Goal: Task Accomplishment & Management: Complete application form

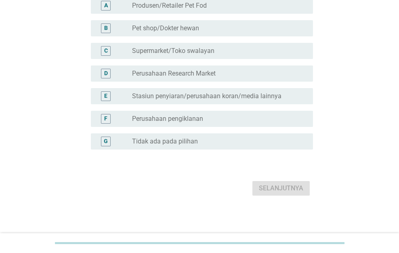
scroll to position [89, 0]
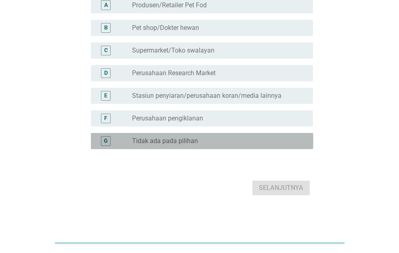
click at [242, 135] on div "G radio_button_unchecked Tidak ada pada pilihan" at bounding box center [202, 141] width 223 height 16
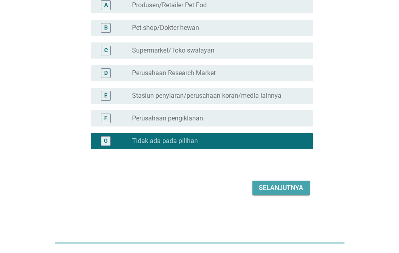
click at [293, 192] on div "Selanjutnya" at bounding box center [281, 188] width 44 height 10
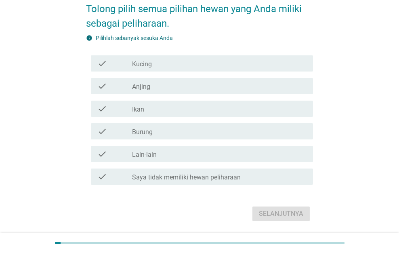
scroll to position [68, 0]
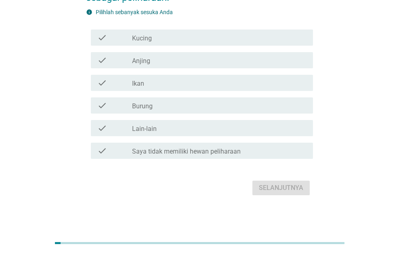
click at [261, 40] on div "check_box_outline_blank Kucing" at bounding box center [219, 38] width 175 height 10
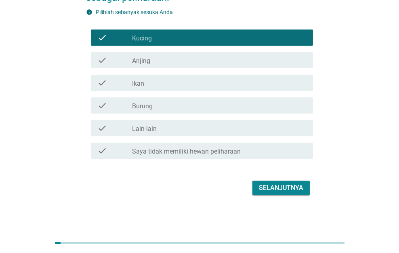
click at [264, 56] on div "check_box_outline_blank Anjing" at bounding box center [219, 60] width 175 height 10
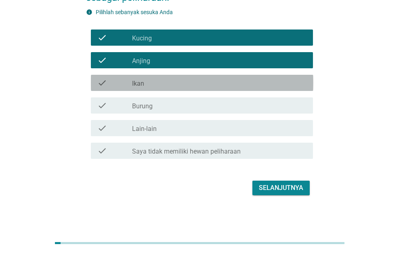
click at [264, 78] on div "check_box_outline_blank Ikan" at bounding box center [219, 83] width 175 height 10
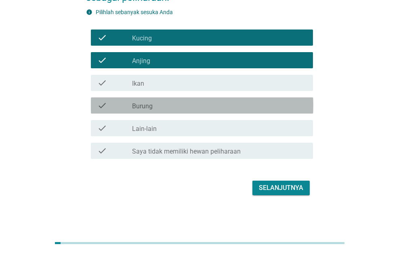
click at [271, 101] on div "check_box_outline_blank Burung" at bounding box center [219, 106] width 175 height 10
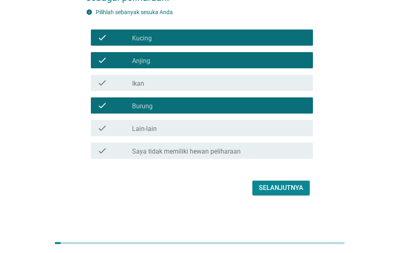
click at [269, 80] on div "check_box_outline_blank Ikan" at bounding box center [219, 83] width 175 height 10
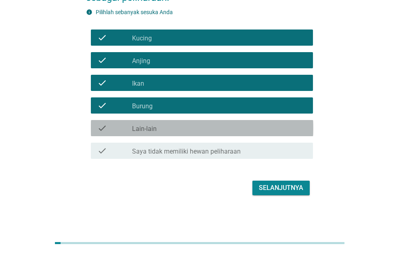
click at [275, 124] on div "check_box_outline_blank Lain-lain" at bounding box center [219, 128] width 175 height 10
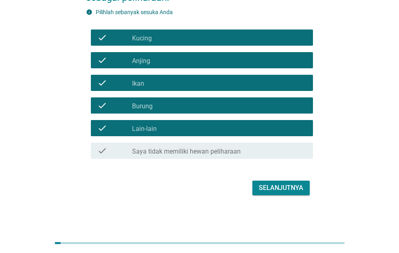
click at [284, 187] on div "Selanjutnya" at bounding box center [281, 188] width 44 height 10
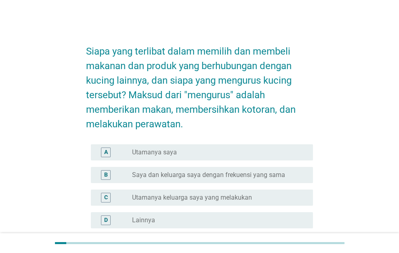
click at [288, 152] on div "radio_button_unchecked Utamanya saya" at bounding box center [216, 152] width 168 height 8
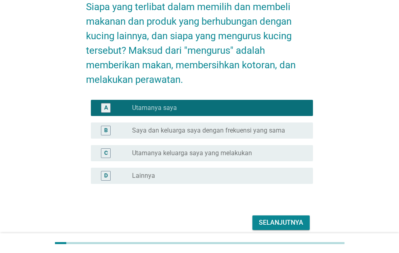
scroll to position [79, 0]
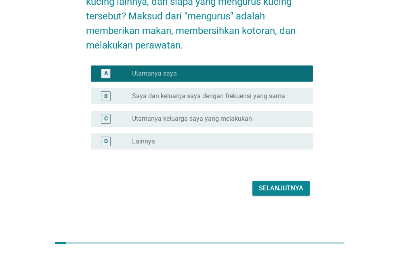
click at [291, 194] on button "Selanjutnya" at bounding box center [281, 188] width 57 height 15
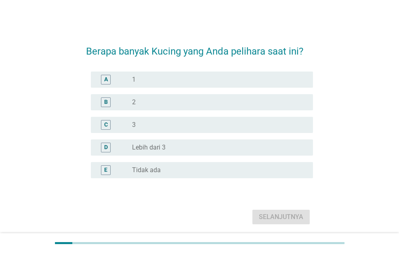
click at [286, 78] on div "radio_button_unchecked 1" at bounding box center [216, 80] width 168 height 8
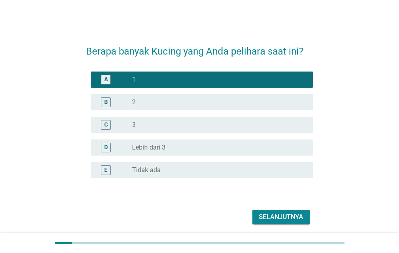
click at [288, 213] on div "Selanjutnya" at bounding box center [281, 217] width 44 height 10
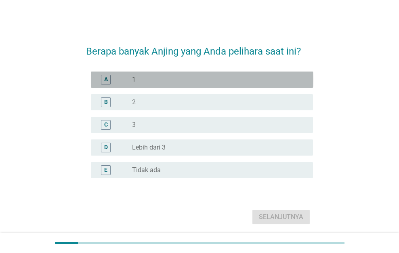
click at [285, 73] on div "A radio_button_unchecked 1" at bounding box center [202, 80] width 223 height 16
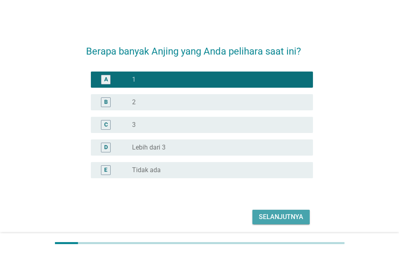
click at [288, 217] on div "Selanjutnya" at bounding box center [281, 217] width 44 height 10
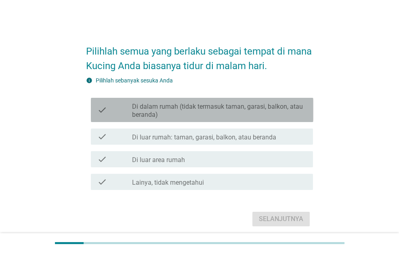
click at [280, 112] on label "Di dalam rumah (tidak termasuk taman, garasi, balkon, atau beranda)" at bounding box center [219, 111] width 175 height 16
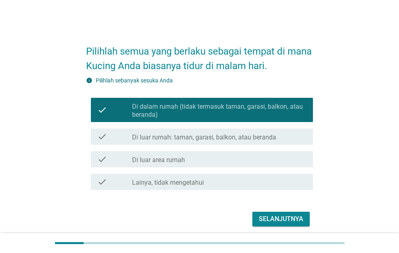
click at [283, 218] on div "Selanjutnya" at bounding box center [281, 219] width 44 height 10
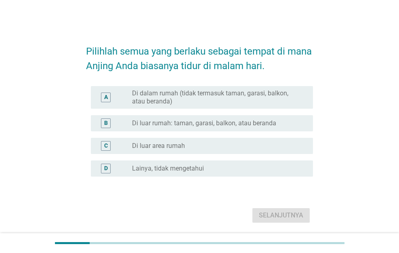
click at [272, 101] on label "Di dalam rumah (tidak termasuk taman, garasi, balkon, atau beranda)" at bounding box center [216, 97] width 168 height 16
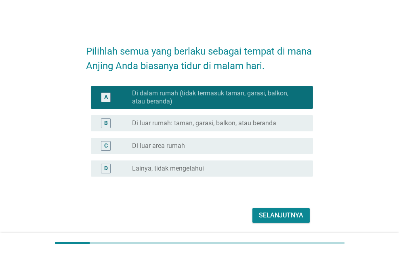
click at [279, 211] on div "Selanjutnya" at bounding box center [281, 216] width 44 height 10
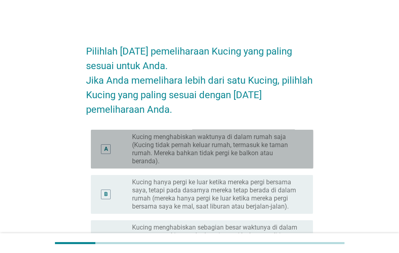
click at [274, 160] on label "Kucing menghabiskan waktunya di dalam rumah saja (Kucing tidak pernah keluar ru…" at bounding box center [216, 149] width 168 height 32
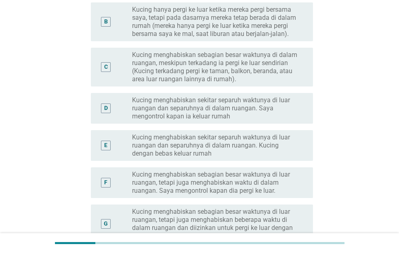
scroll to position [303, 0]
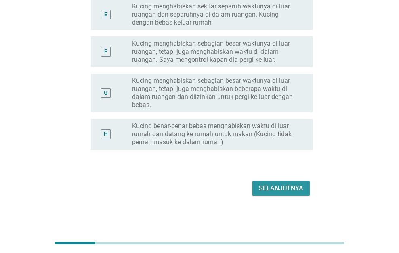
click at [283, 195] on button "Selanjutnya" at bounding box center [281, 188] width 57 height 15
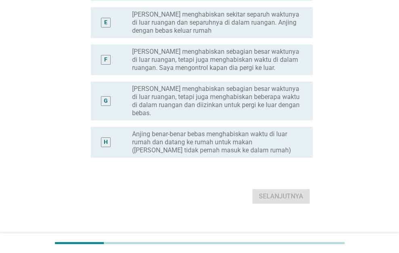
scroll to position [0, 0]
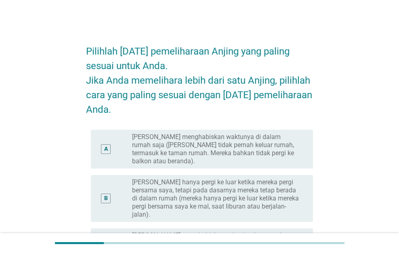
click at [284, 155] on label "[PERSON_NAME] menghabiskan waktunya di dalam rumah saja ([PERSON_NAME] tidak pe…" at bounding box center [216, 149] width 168 height 32
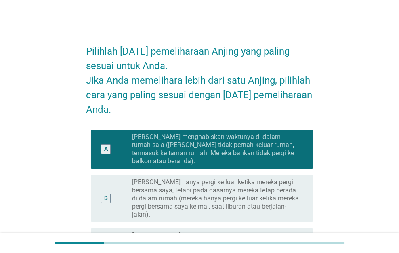
scroll to position [303, 0]
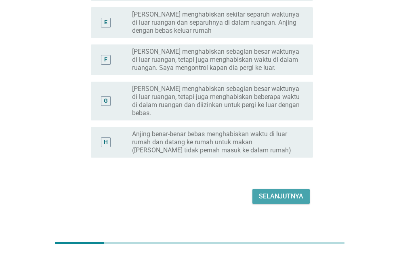
click at [282, 192] on div "Selanjutnya" at bounding box center [281, 197] width 44 height 10
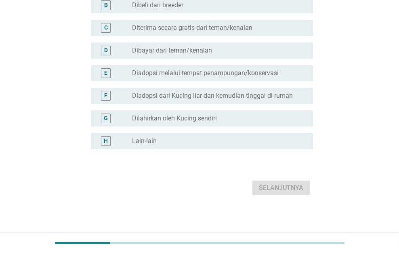
scroll to position [0, 0]
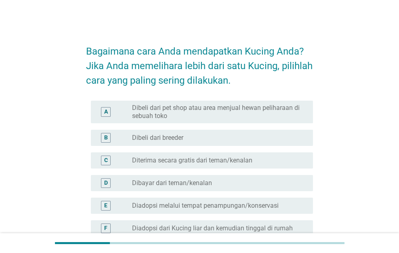
click at [281, 162] on div "radio_button_unchecked Diterima secara gratis dari teman/kenalan" at bounding box center [216, 160] width 168 height 8
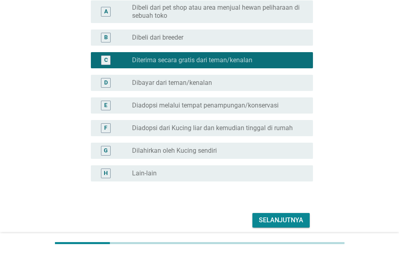
scroll to position [132, 0]
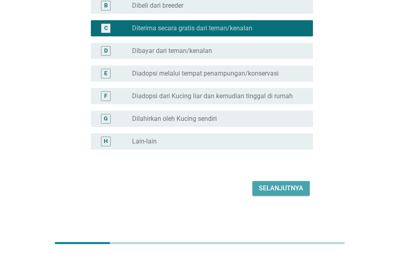
click at [278, 193] on button "Selanjutnya" at bounding box center [281, 188] width 57 height 15
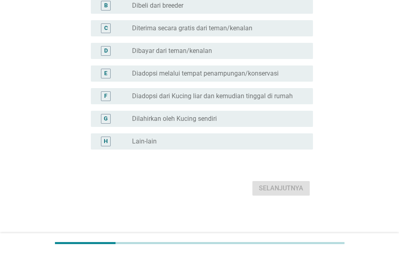
scroll to position [0, 0]
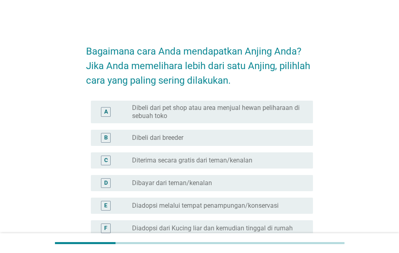
click at [278, 158] on div "radio_button_unchecked Diterima secara gratis dari teman/kenalan" at bounding box center [216, 160] width 168 height 8
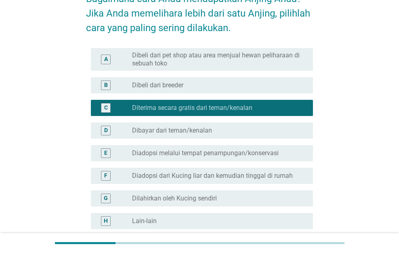
scroll to position [132, 0]
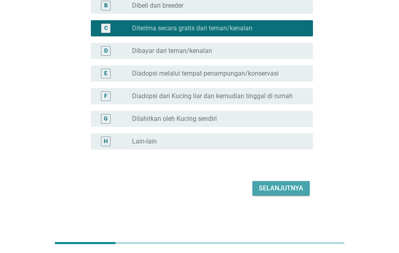
click at [279, 189] on div "Selanjutnya" at bounding box center [281, 188] width 44 height 10
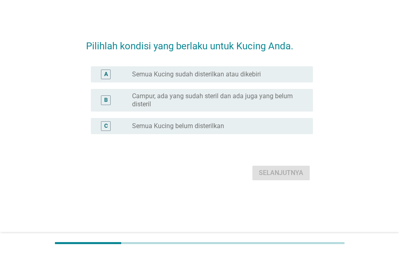
scroll to position [0, 0]
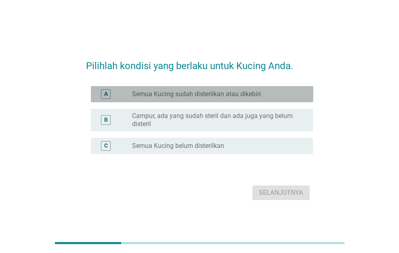
click at [288, 93] on div "radio_button_unchecked Semua Kucing sudah disterilkan atau dikebiri" at bounding box center [216, 94] width 168 height 8
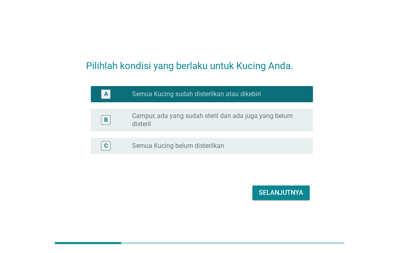
click at [289, 192] on div "Selanjutnya" at bounding box center [281, 193] width 44 height 10
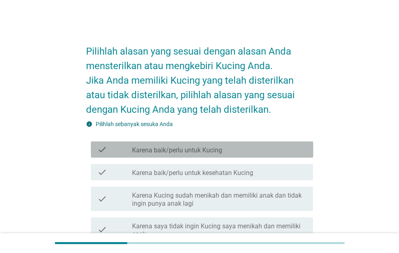
click at [284, 152] on div "check_box_outline_blank Karena baik/perlu untuk Kucing" at bounding box center [219, 150] width 175 height 10
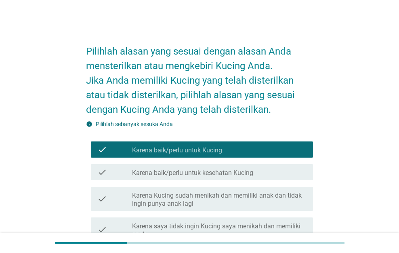
scroll to position [204, 0]
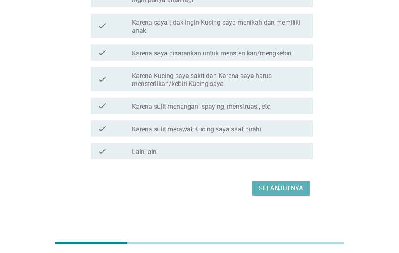
click at [284, 185] on div "Selanjutnya" at bounding box center [281, 188] width 44 height 10
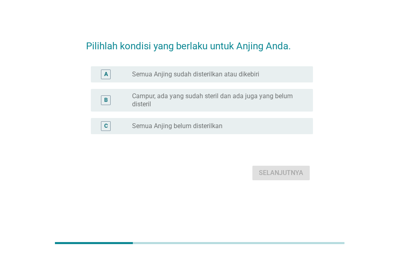
scroll to position [0, 0]
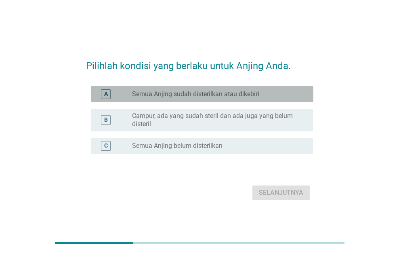
click at [283, 91] on div "radio_button_unchecked Semua Anjing sudah disterilkan atau dikebiri" at bounding box center [216, 94] width 168 height 8
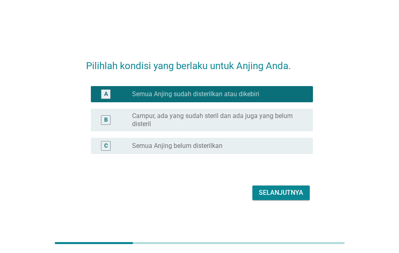
click at [283, 190] on div "Selanjutnya" at bounding box center [281, 193] width 44 height 10
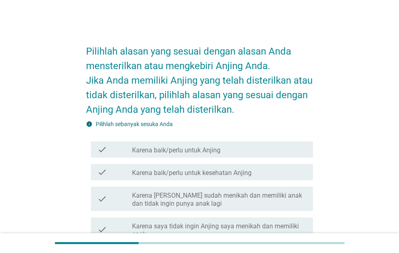
click at [284, 152] on div "check_box_outline_blank Karena baik/perlu untuk Anjing" at bounding box center [219, 150] width 175 height 10
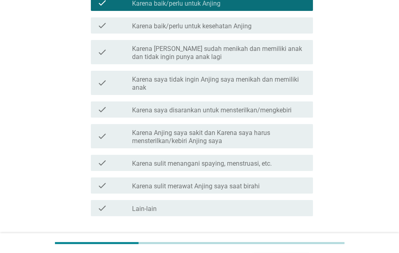
scroll to position [204, 0]
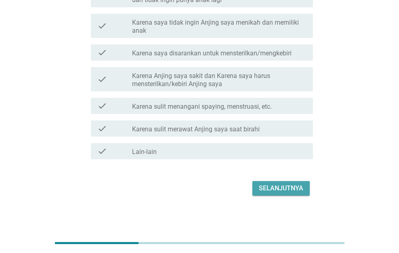
click at [289, 189] on div "Selanjutnya" at bounding box center [281, 188] width 44 height 10
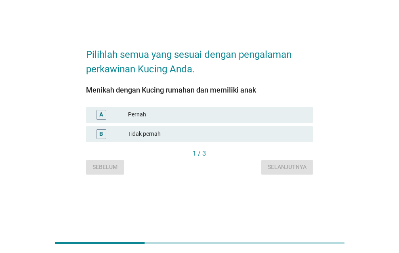
scroll to position [0, 0]
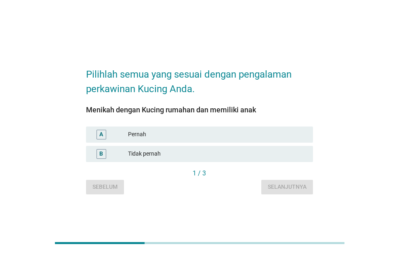
click at [297, 135] on div "Pernah" at bounding box center [217, 135] width 179 height 10
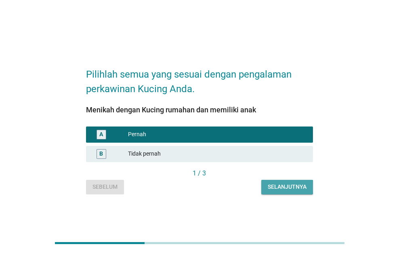
click at [296, 186] on div "Selanjutnya" at bounding box center [287, 187] width 39 height 8
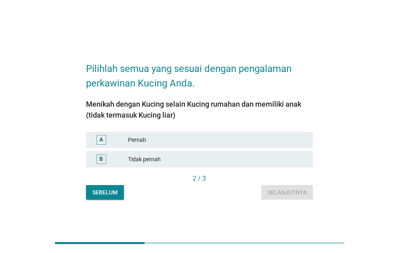
click at [293, 139] on div "Pernah" at bounding box center [217, 140] width 179 height 10
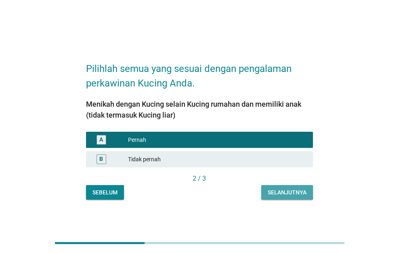
click at [299, 191] on div "Selanjutnya" at bounding box center [287, 192] width 39 height 8
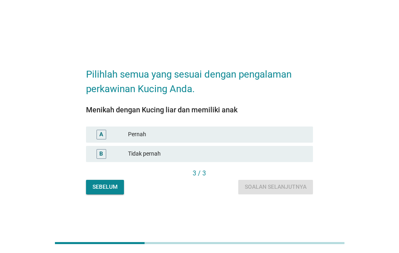
click at [284, 133] on div "Pernah" at bounding box center [217, 135] width 179 height 10
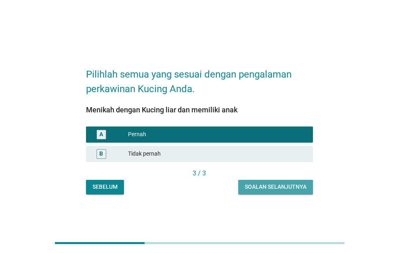
click at [295, 188] on div "Soalan selanjutnya" at bounding box center [276, 187] width 62 height 8
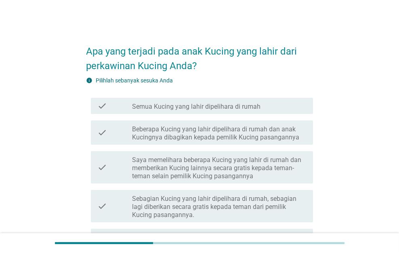
click at [286, 105] on div "check_box_outline_blank Semua Kucing yang lahir dipelihara di rumah" at bounding box center [219, 106] width 175 height 10
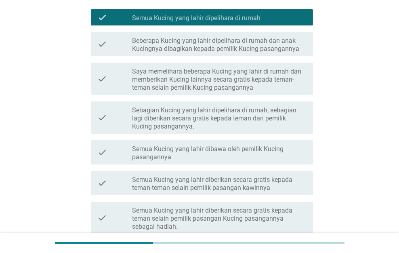
scroll to position [186, 0]
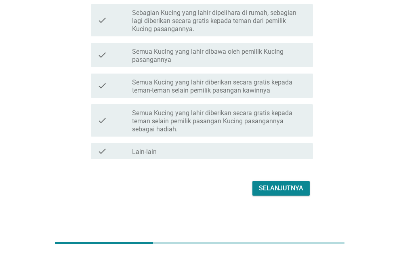
click at [293, 182] on button "Selanjutnya" at bounding box center [281, 188] width 57 height 15
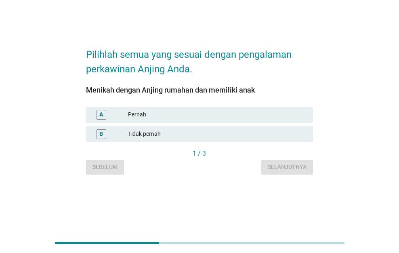
scroll to position [0, 0]
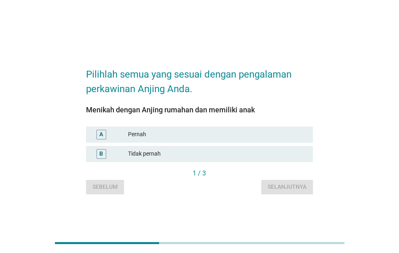
click at [282, 135] on div "Pernah" at bounding box center [217, 135] width 179 height 10
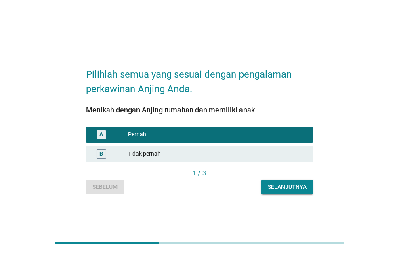
click at [292, 188] on div "Selanjutnya" at bounding box center [287, 187] width 39 height 8
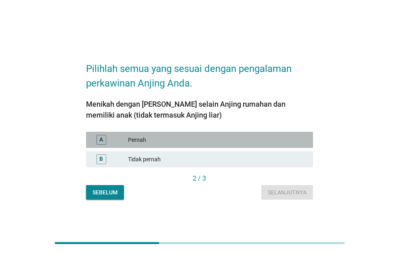
click at [283, 137] on div "Pernah" at bounding box center [217, 140] width 179 height 10
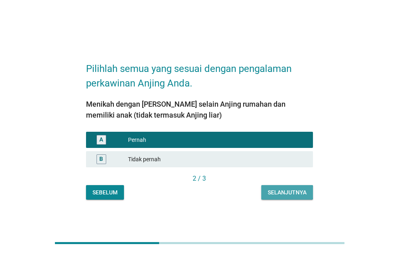
click at [298, 189] on div "Selanjutnya" at bounding box center [287, 192] width 39 height 8
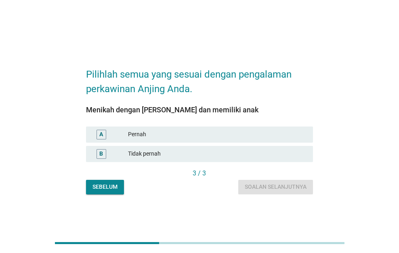
drag, startPoint x: 288, startPoint y: 134, endPoint x: 291, endPoint y: 166, distance: 31.6
click at [288, 135] on div "Pernah" at bounding box center [217, 135] width 179 height 10
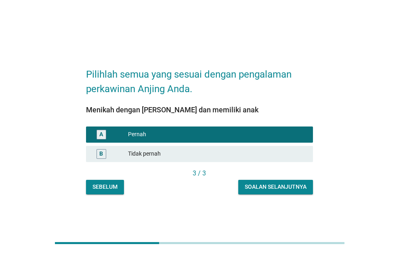
click at [296, 192] on button "Soalan selanjutnya" at bounding box center [275, 187] width 75 height 15
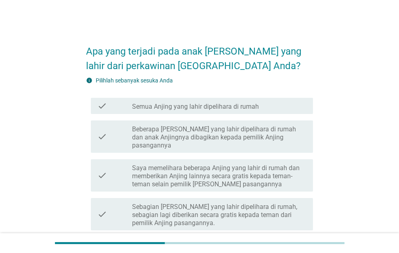
click at [278, 103] on div "check_box_outline_blank Semua Anjing yang lahir dipelihara di rumah" at bounding box center [219, 106] width 175 height 10
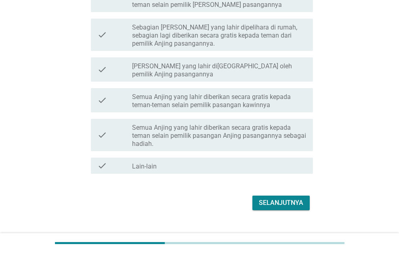
scroll to position [186, 0]
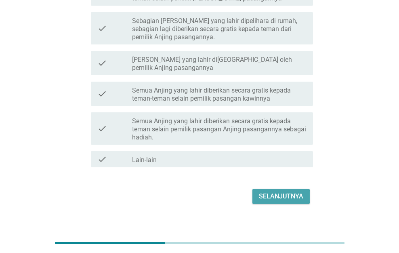
click at [279, 192] on div "Selanjutnya" at bounding box center [281, 197] width 44 height 10
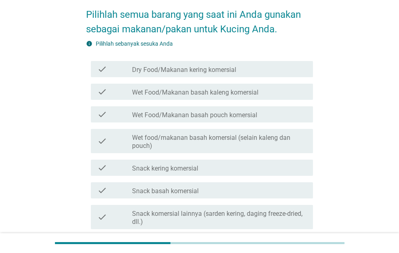
scroll to position [320, 0]
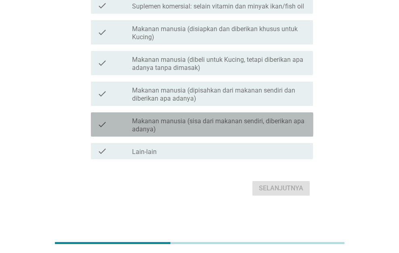
click at [269, 132] on label "Makanan manusia (sisa dari makanan sendiri, diberikan apa adanya)" at bounding box center [219, 125] width 175 height 16
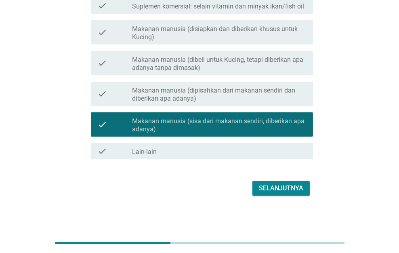
click at [276, 185] on div "Selanjutnya" at bounding box center [281, 188] width 44 height 10
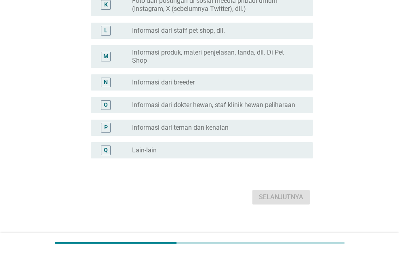
scroll to position [363, 0]
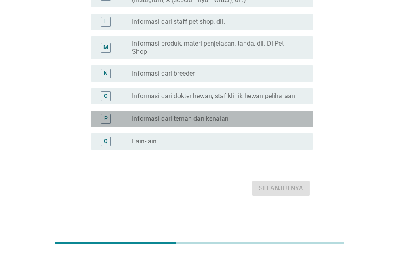
click at [262, 115] on div "radio_button_unchecked Informasi dari teman dan [PERSON_NAME]" at bounding box center [216, 119] width 168 height 8
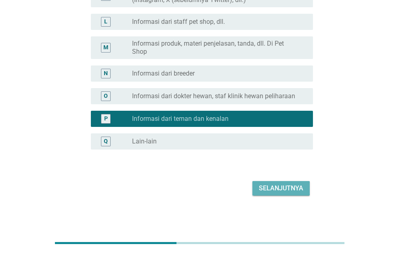
click at [292, 186] on div "Selanjutnya" at bounding box center [281, 188] width 44 height 10
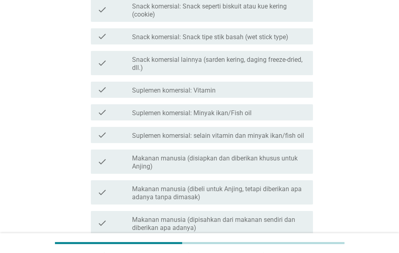
scroll to position [412, 0]
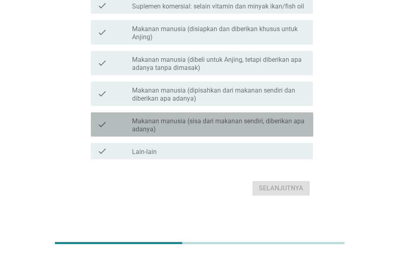
click at [282, 125] on label "Makanan manusia (sisa dari makanan sendiri, diberikan apa adanya)" at bounding box center [219, 125] width 175 height 16
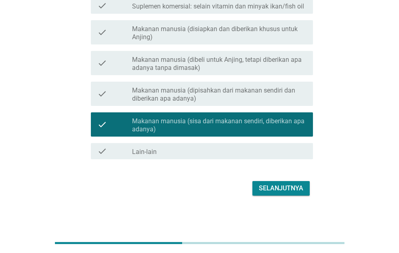
click at [298, 189] on div "Selanjutnya" at bounding box center [281, 188] width 44 height 10
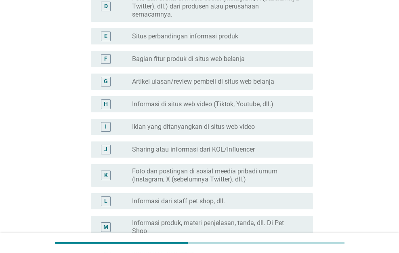
scroll to position [323, 0]
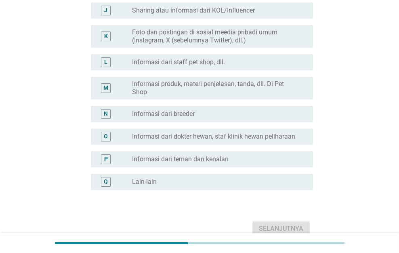
click at [284, 161] on div "radio_button_unchecked Informasi dari teman dan [PERSON_NAME]" at bounding box center [216, 159] width 168 height 8
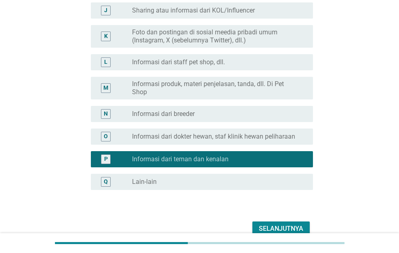
click at [291, 220] on div "Selanjutnya" at bounding box center [199, 228] width 227 height 19
click at [291, 222] on button "Selanjutnya" at bounding box center [281, 228] width 57 height 15
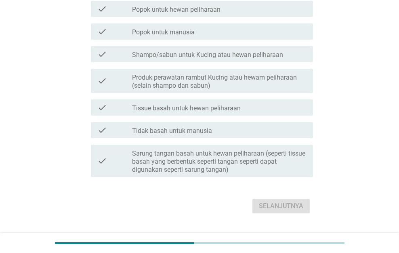
scroll to position [396, 0]
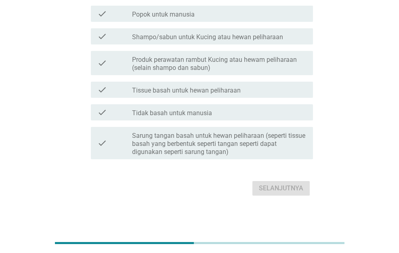
click at [287, 150] on label "Sarung tangan basah untuk hewan peliharaan (seperti tissue basah yang berbentuk…" at bounding box center [219, 144] width 175 height 24
drag, startPoint x: 287, startPoint y: 150, endPoint x: 289, endPoint y: 189, distance: 39.2
click at [287, 150] on label "Sarung tangan basah untuk hewan peliharaan (seperti tissue basah yang berbentuk…" at bounding box center [219, 144] width 175 height 24
click at [291, 191] on div "Selanjutnya" at bounding box center [199, 188] width 227 height 19
click at [282, 147] on label "Sarung tangan basah untuk hewan peliharaan (seperti tissue basah yang berbentuk…" at bounding box center [219, 144] width 175 height 24
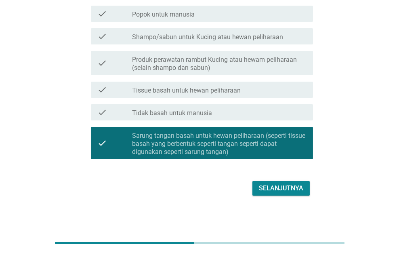
click at [283, 185] on div "Selanjutnya" at bounding box center [281, 188] width 44 height 10
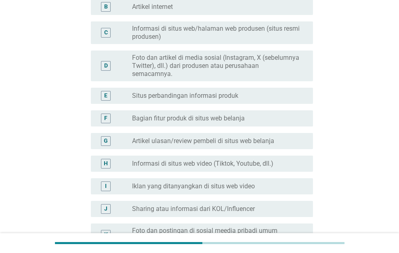
scroll to position [323, 0]
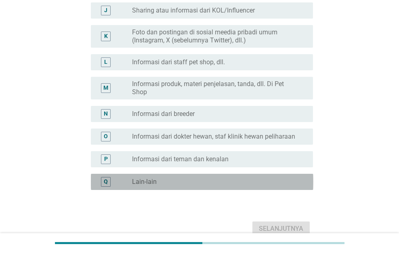
click at [283, 182] on div "radio_button_unchecked Lain-lain" at bounding box center [216, 182] width 168 height 8
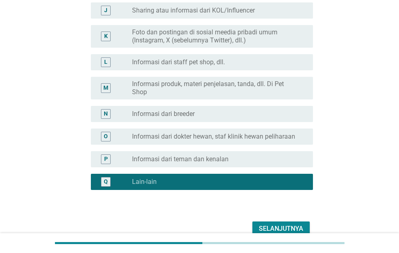
click at [287, 220] on div "Selanjutnya" at bounding box center [199, 228] width 227 height 19
click at [287, 226] on div "Selanjutnya" at bounding box center [281, 229] width 44 height 10
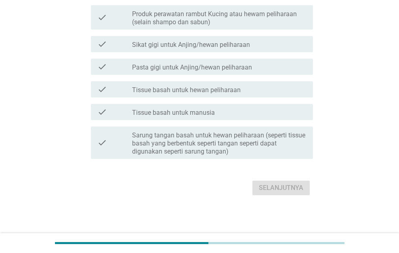
scroll to position [0, 0]
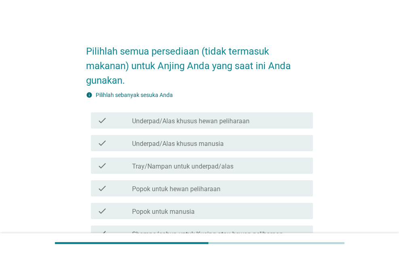
click at [287, 212] on div "check_box_outline_blank Popok untuk manusia" at bounding box center [219, 211] width 175 height 10
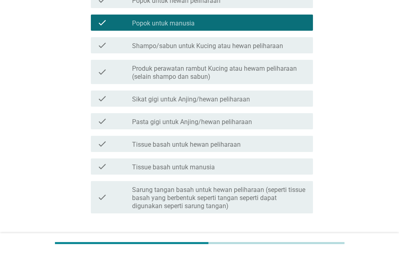
scroll to position [242, 0]
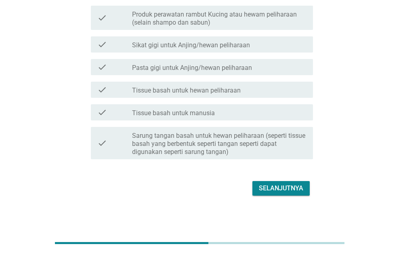
click at [288, 188] on div "Selanjutnya" at bounding box center [281, 188] width 44 height 10
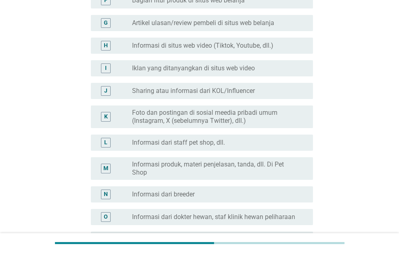
scroll to position [0, 0]
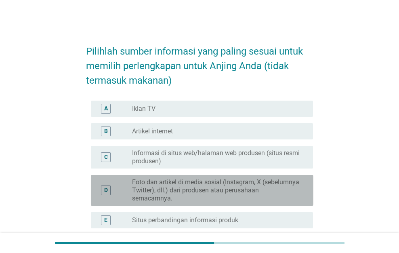
click at [288, 188] on label "Foto dan artikel di media sosial (Instagram, X (sebelumnya Twitter), dll.) dari…" at bounding box center [216, 190] width 168 height 24
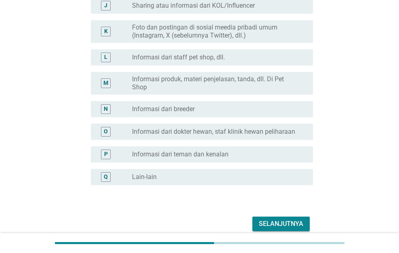
scroll to position [363, 0]
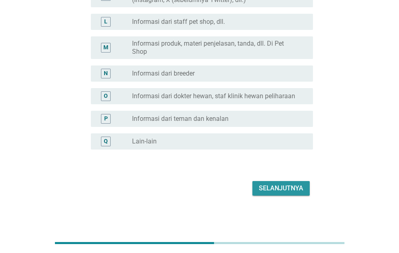
click at [288, 189] on div "Selanjutnya" at bounding box center [281, 188] width 44 height 10
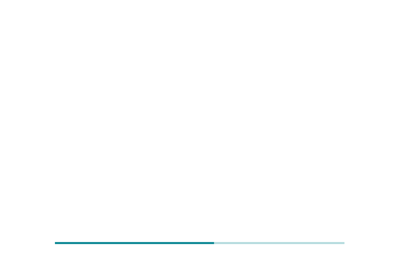
scroll to position [0, 0]
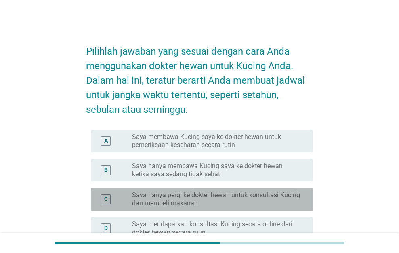
click at [288, 189] on div "C radio_button_unchecked Saya hanya pergi ke dokter hewan untuk konsultasi Kuci…" at bounding box center [202, 199] width 223 height 23
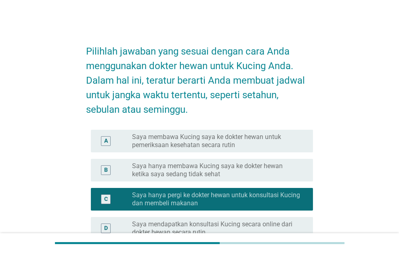
scroll to position [186, 0]
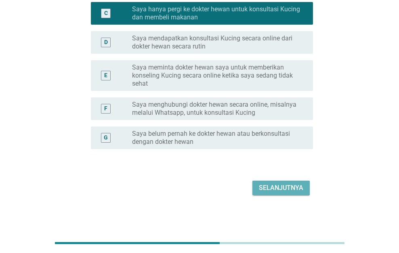
click at [288, 189] on div "Selanjutnya" at bounding box center [281, 188] width 44 height 10
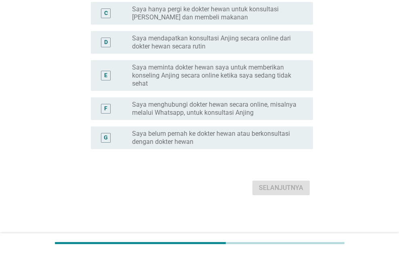
scroll to position [0, 0]
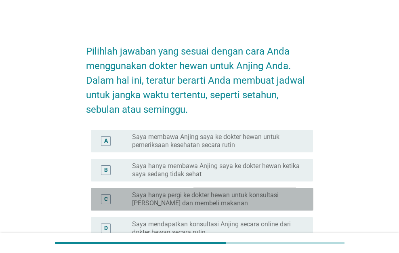
click at [288, 189] on div "C radio_button_unchecked Saya hanya pergi ke dokter hewan untuk konsultasi [PER…" at bounding box center [202, 199] width 223 height 23
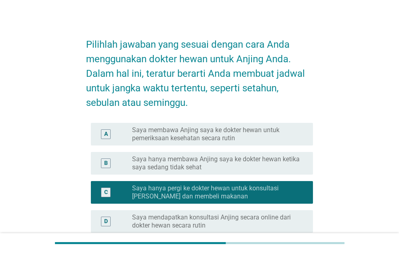
scroll to position [186, 0]
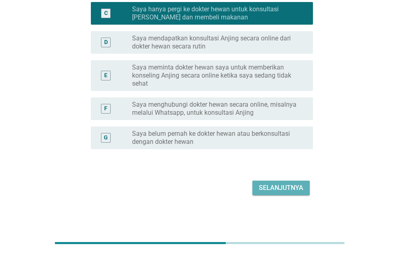
click at [288, 189] on div "Selanjutnya" at bounding box center [281, 188] width 44 height 10
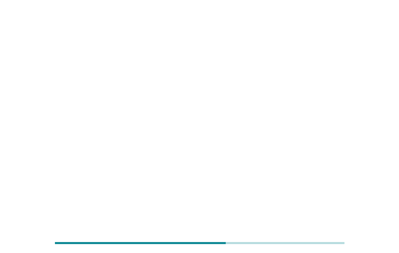
scroll to position [0, 0]
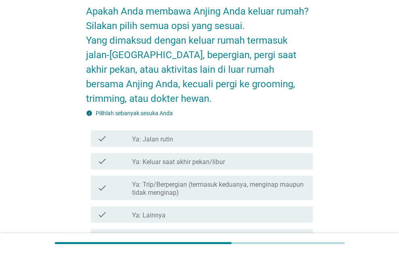
click at [288, 189] on label "Ya: Trip/Berpergian (termasuk keduanya, menginap maupun tidak menginap)" at bounding box center [219, 189] width 175 height 16
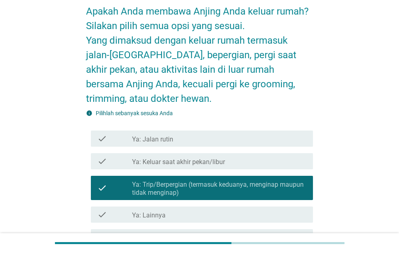
scroll to position [126, 0]
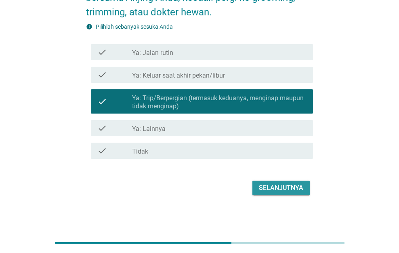
click at [288, 189] on div "Selanjutnya" at bounding box center [281, 188] width 44 height 10
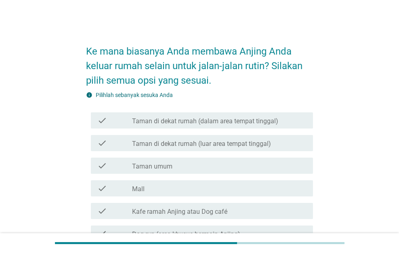
click at [288, 189] on div "check_box_outline_blank Mall" at bounding box center [219, 188] width 175 height 10
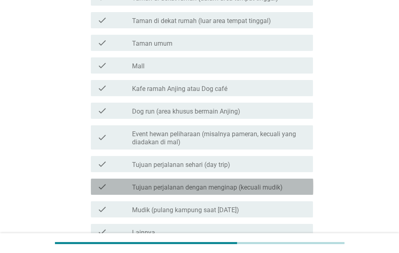
click at [288, 189] on div "check_box_outline_blank Tujuan perjalanan dengan menginap (kecuali mudik)" at bounding box center [219, 187] width 175 height 10
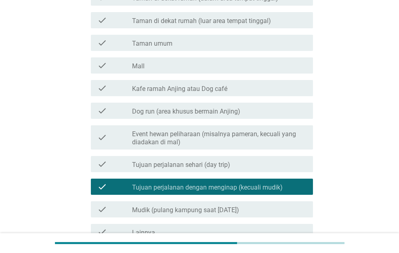
scroll to position [204, 0]
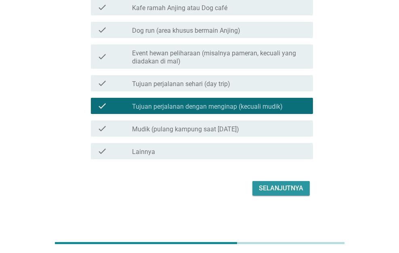
click at [288, 189] on div "Selanjutnya" at bounding box center [281, 188] width 44 height 10
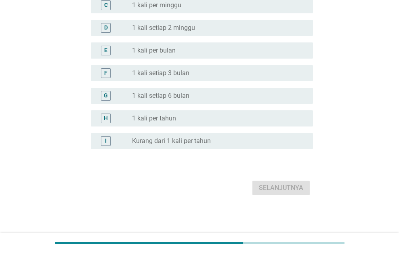
scroll to position [0, 0]
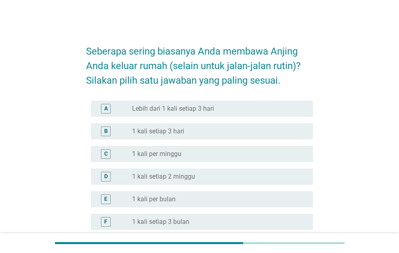
click at [288, 189] on div "E radio_button_unchecked 1 kali per bulan" at bounding box center [199, 199] width 227 height 23
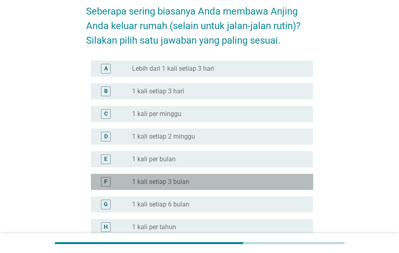
click at [288, 189] on div "F radio_button_unchecked 1 kali setiap 3 bulan" at bounding box center [202, 182] width 223 height 16
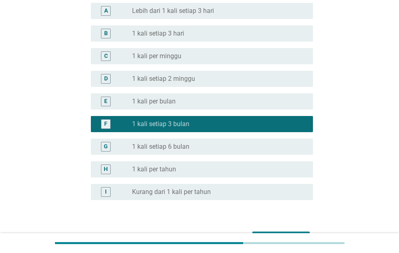
scroll to position [148, 0]
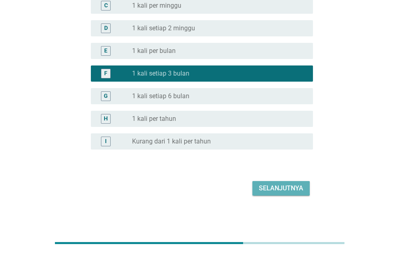
click at [288, 189] on div "Selanjutnya" at bounding box center [281, 188] width 44 height 10
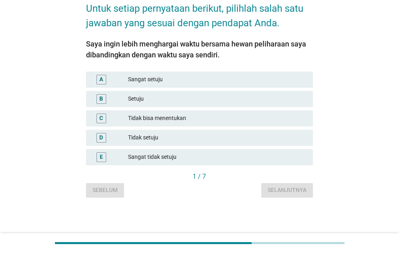
scroll to position [0, 0]
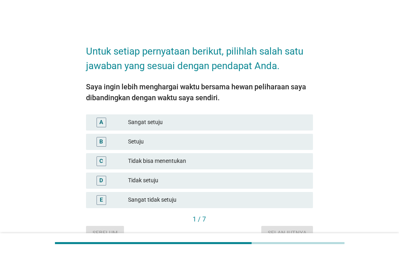
click at [288, 189] on div "D Tidak setuju" at bounding box center [199, 180] width 231 height 19
click at [287, 186] on div "D Tidak setuju" at bounding box center [199, 181] width 227 height 16
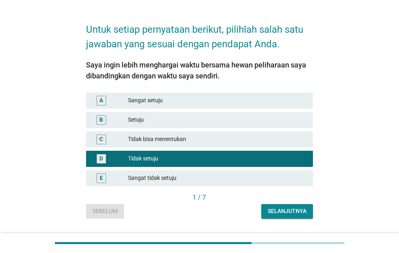
scroll to position [42, 0]
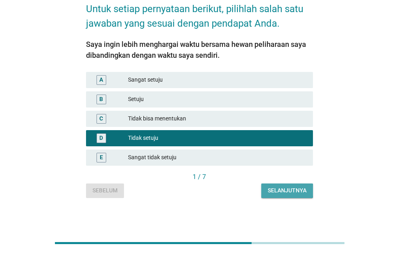
click at [287, 187] on div "Selanjutnya" at bounding box center [287, 190] width 39 height 8
click at [287, 146] on div "D Tidak setuju" at bounding box center [199, 138] width 227 height 16
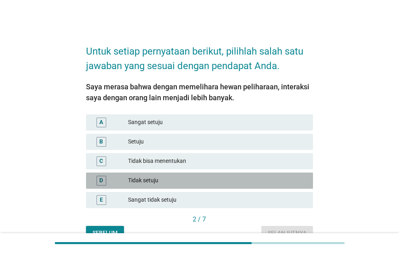
click at [287, 187] on div "D Tidak setuju" at bounding box center [199, 181] width 227 height 16
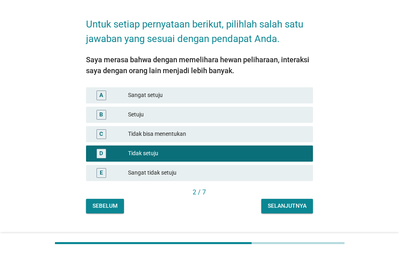
scroll to position [42, 0]
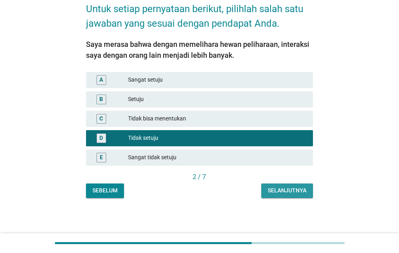
click at [287, 187] on div "Selanjutnya" at bounding box center [287, 190] width 39 height 8
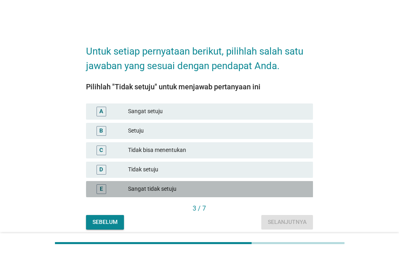
click at [287, 187] on div "Sangat tidak setuju" at bounding box center [217, 189] width 179 height 10
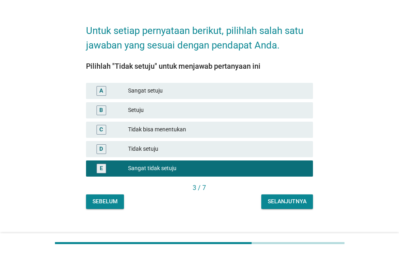
scroll to position [32, 0]
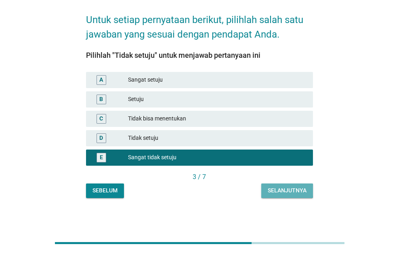
click at [287, 187] on div "Selanjutnya" at bounding box center [287, 190] width 39 height 8
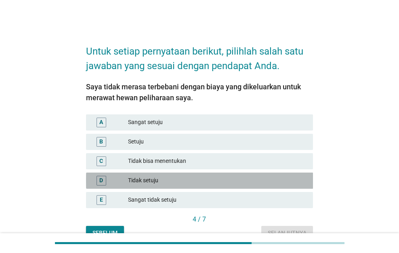
click at [287, 187] on div "D Tidak setuju" at bounding box center [199, 181] width 227 height 16
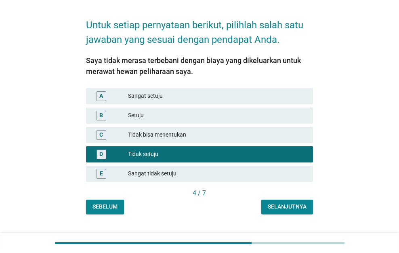
scroll to position [42, 0]
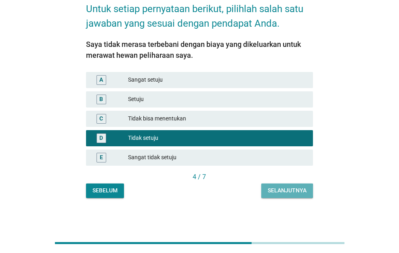
click at [287, 187] on div "Selanjutnya" at bounding box center [287, 190] width 39 height 8
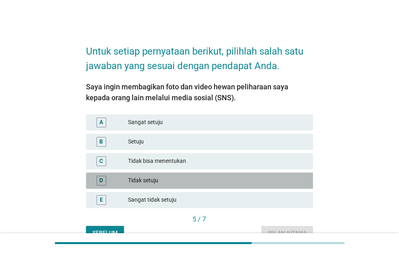
click at [287, 187] on div "D Tidak setuju" at bounding box center [199, 181] width 227 height 16
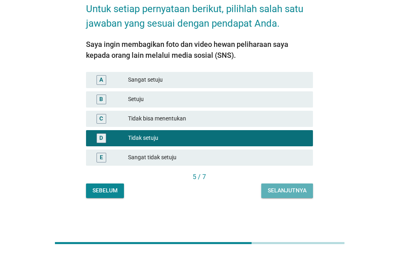
click at [287, 187] on div "Selanjutnya" at bounding box center [287, 190] width 39 height 8
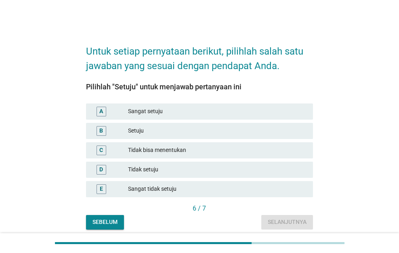
click at [287, 187] on div "Sangat tidak setuju" at bounding box center [217, 189] width 179 height 10
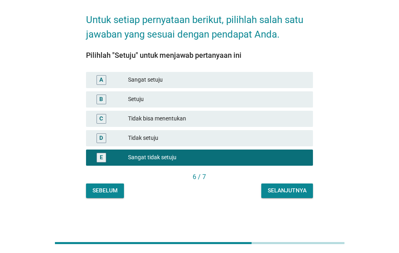
click at [287, 188] on div "Selanjutnya" at bounding box center [287, 190] width 39 height 8
click at [287, 162] on div "Sangat tidak setuju" at bounding box center [217, 158] width 179 height 10
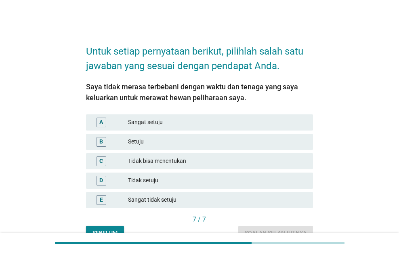
click at [287, 188] on div "D Tidak setuju" at bounding box center [199, 180] width 231 height 19
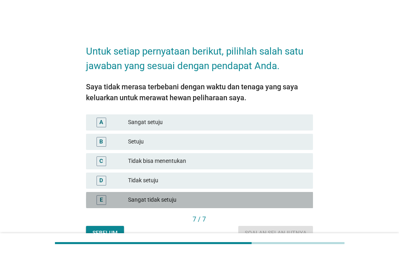
click at [281, 194] on div "E Sangat tidak setuju" at bounding box center [199, 200] width 227 height 16
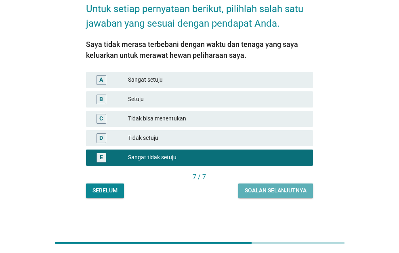
click at [281, 194] on div "Soalan selanjutnya" at bounding box center [276, 190] width 62 height 8
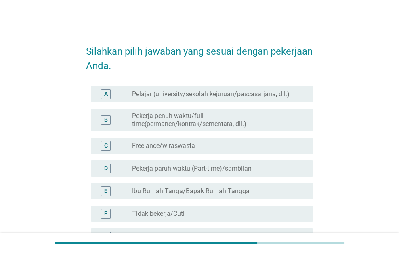
click at [281, 194] on div "radio_button_unchecked Ibu Rumah Tanga/Bapak Rumah Tangga" at bounding box center [216, 191] width 168 height 8
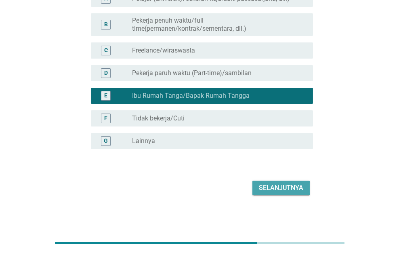
click at [282, 194] on button "Selanjutnya" at bounding box center [281, 188] width 57 height 15
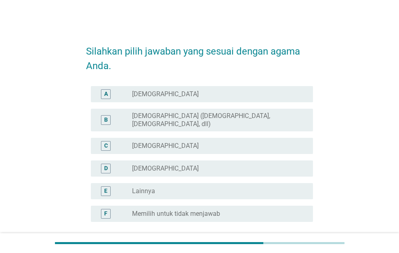
click at [282, 194] on div "E radio_button_unchecked Lainnya" at bounding box center [199, 191] width 227 height 23
click at [282, 189] on div "E radio_button_unchecked Lainnya" at bounding box center [202, 191] width 223 height 16
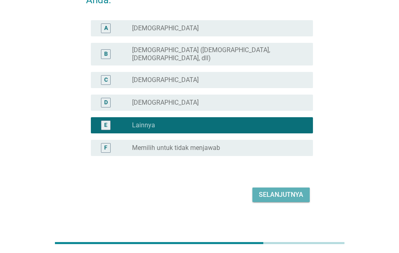
click at [282, 190] on div "Selanjutnya" at bounding box center [281, 195] width 44 height 10
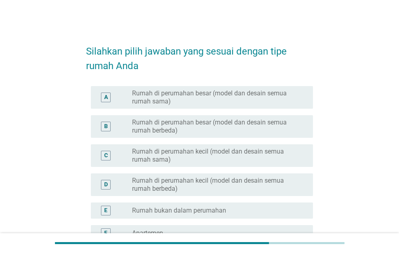
click at [282, 190] on label "Rumah di perumahan kecil (model dan desain semua rumah berbeda)" at bounding box center [216, 185] width 168 height 16
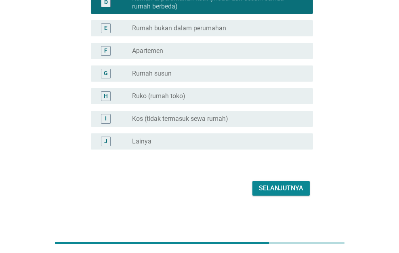
click at [282, 191] on div "Selanjutnya" at bounding box center [281, 188] width 44 height 10
